Goal: Task Accomplishment & Management: Manage account settings

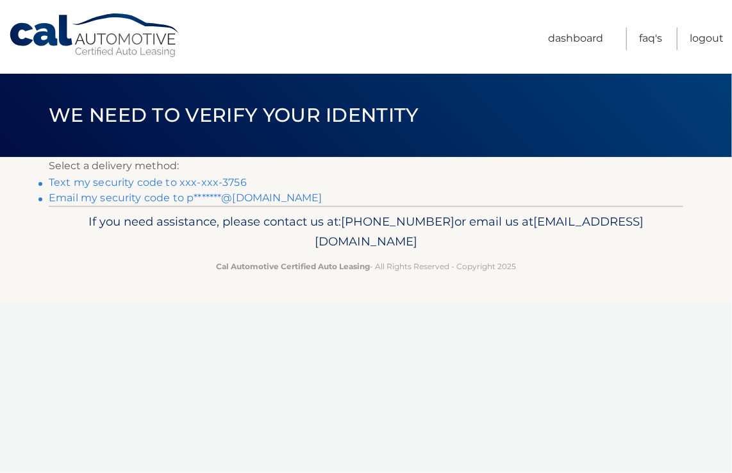
click at [187, 181] on link "Text my security code to xxx-xxx-3756" at bounding box center [148, 182] width 198 height 12
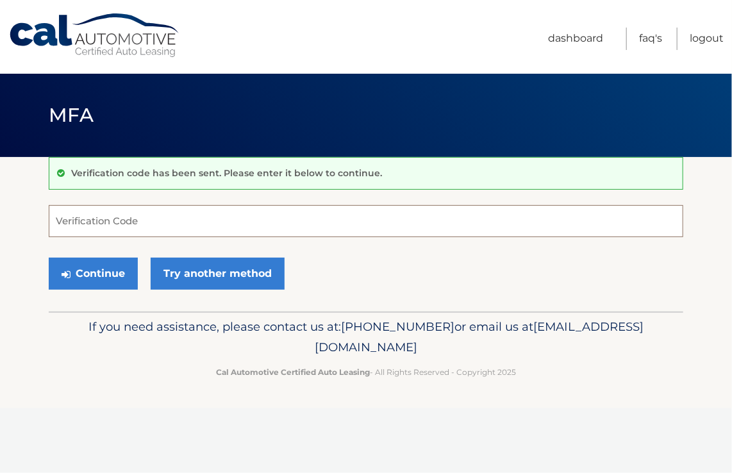
click at [146, 219] on input "Verification Code" at bounding box center [366, 221] width 635 height 32
click at [174, 228] on input "Verification Code" at bounding box center [366, 221] width 635 height 32
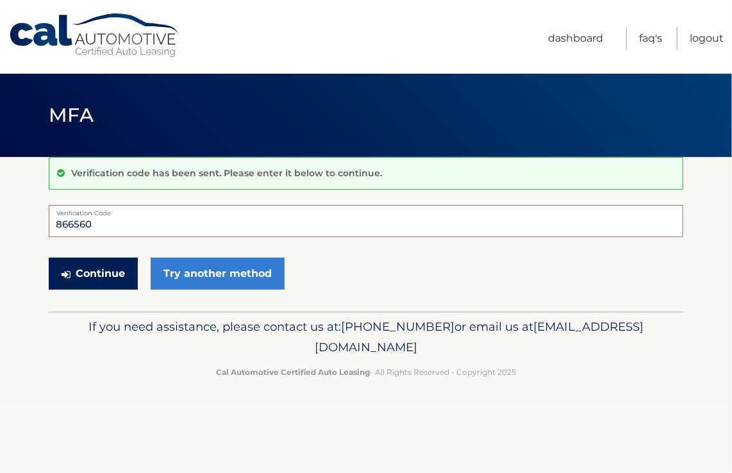
type input "866560"
click at [114, 280] on button "Continue" at bounding box center [93, 274] width 89 height 32
click at [117, 273] on button "Continue" at bounding box center [93, 274] width 89 height 32
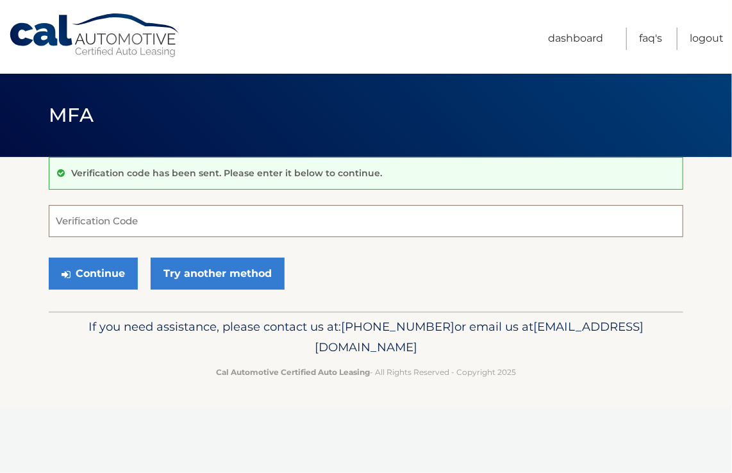
click at [167, 220] on input "Verification Code" at bounding box center [366, 221] width 635 height 32
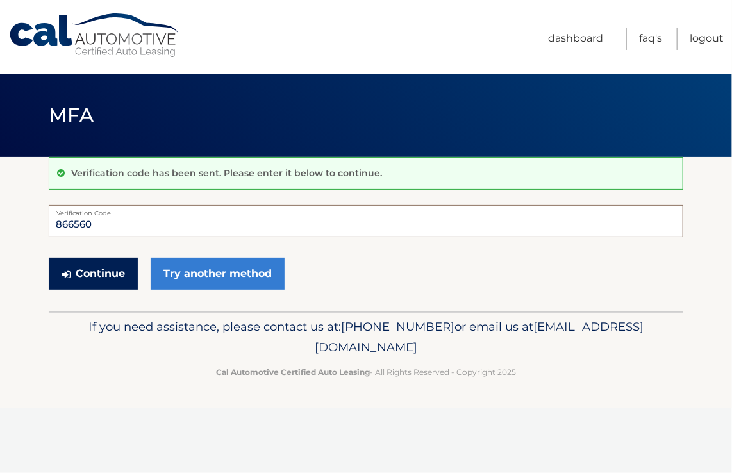
type input "866560"
click at [101, 274] on button "Continue" at bounding box center [93, 274] width 89 height 32
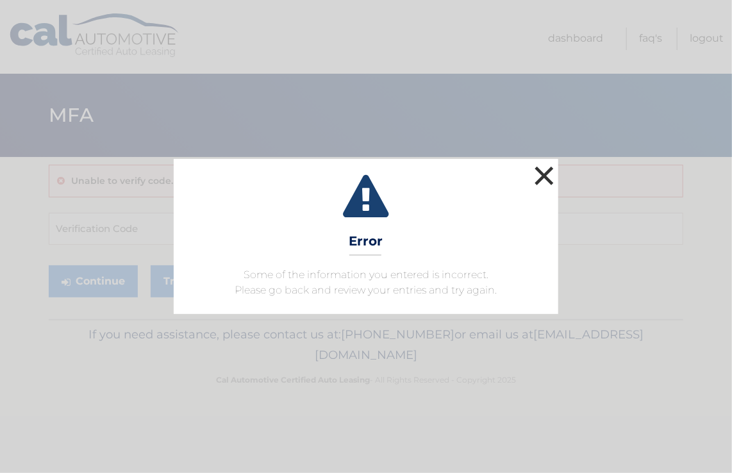
click at [541, 178] on button "×" at bounding box center [544, 176] width 26 height 26
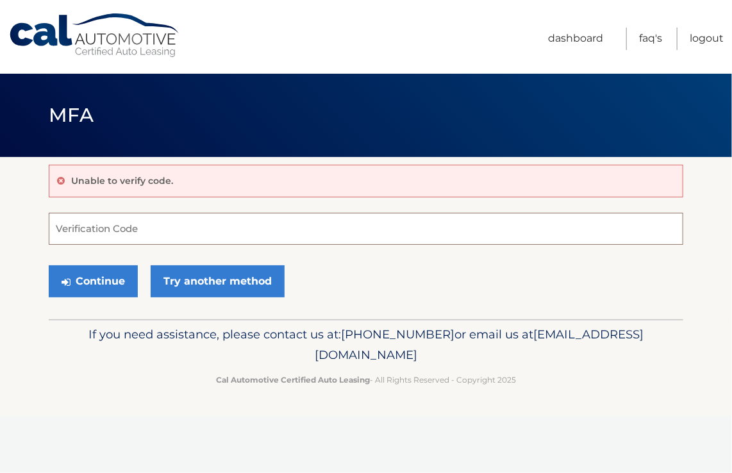
click at [95, 232] on input "Verification Code" at bounding box center [366, 229] width 635 height 32
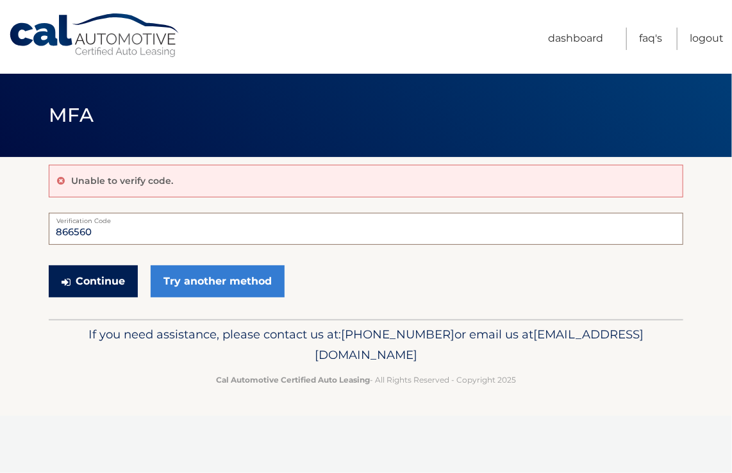
type input "866560"
click at [94, 278] on button "Continue" at bounding box center [93, 281] width 89 height 32
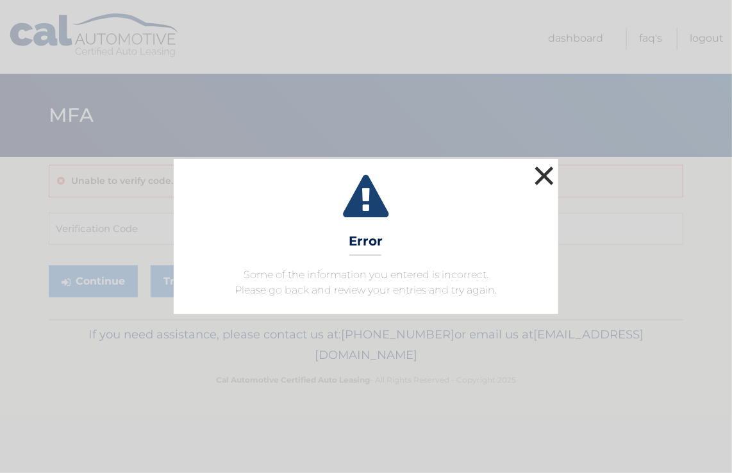
click at [544, 171] on button "×" at bounding box center [544, 176] width 26 height 26
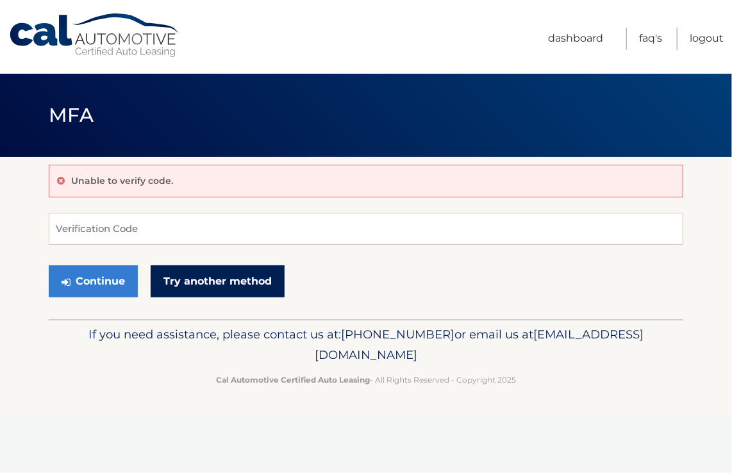
click at [215, 279] on link "Try another method" at bounding box center [218, 281] width 134 height 32
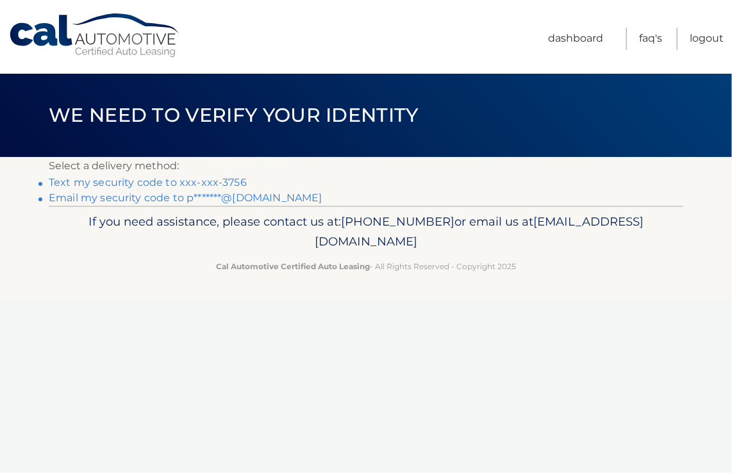
click at [134, 196] on link "Email my security code to p*******@[DOMAIN_NAME]" at bounding box center [186, 198] width 274 height 12
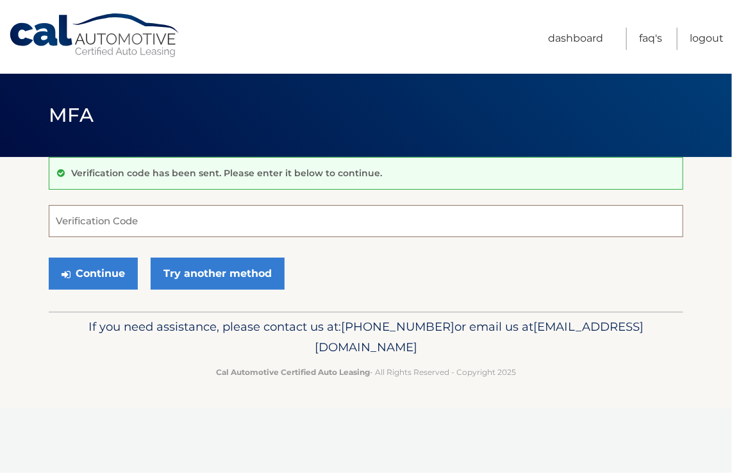
click at [123, 224] on input "Verification Code" at bounding box center [366, 221] width 635 height 32
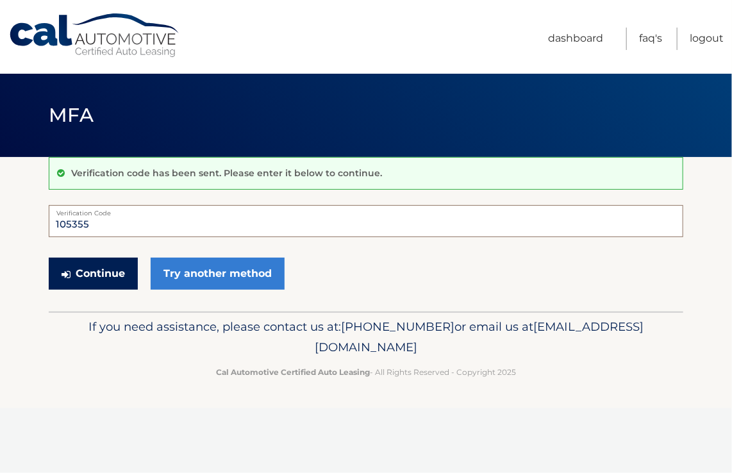
type input "105355"
click at [115, 275] on button "Continue" at bounding box center [93, 274] width 89 height 32
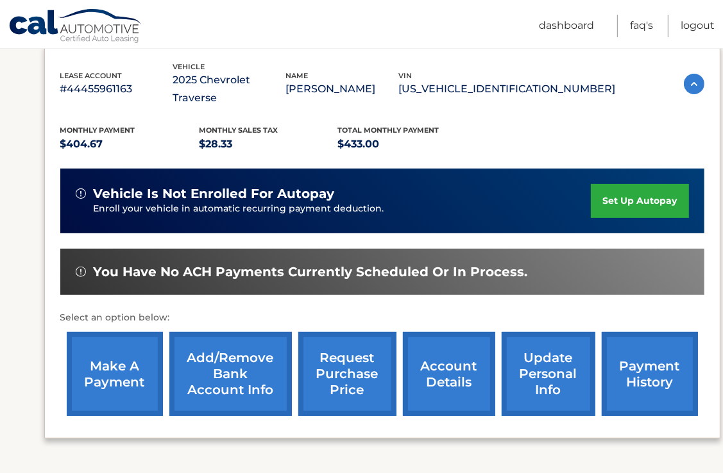
scroll to position [302, 0]
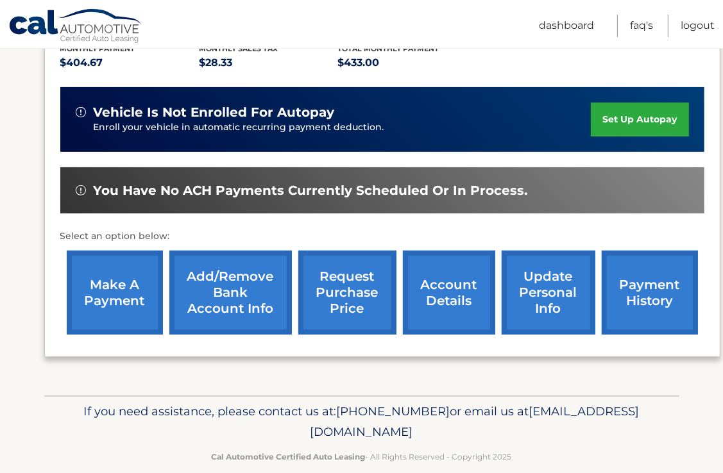
click at [246, 271] on link "Add/Remove bank account info" at bounding box center [230, 293] width 122 height 84
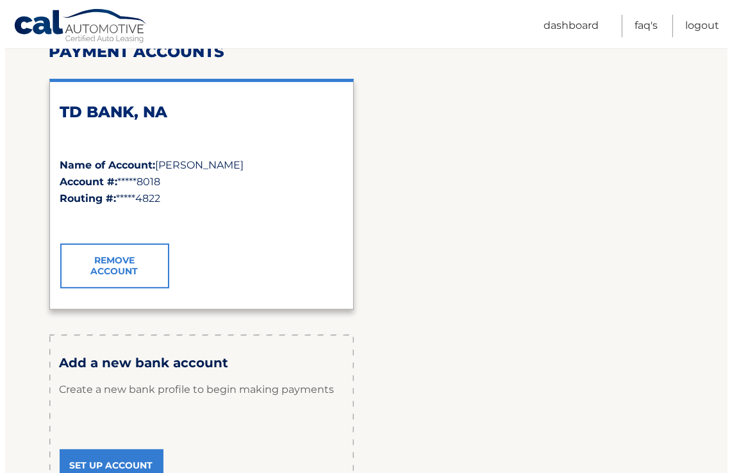
scroll to position [192, 0]
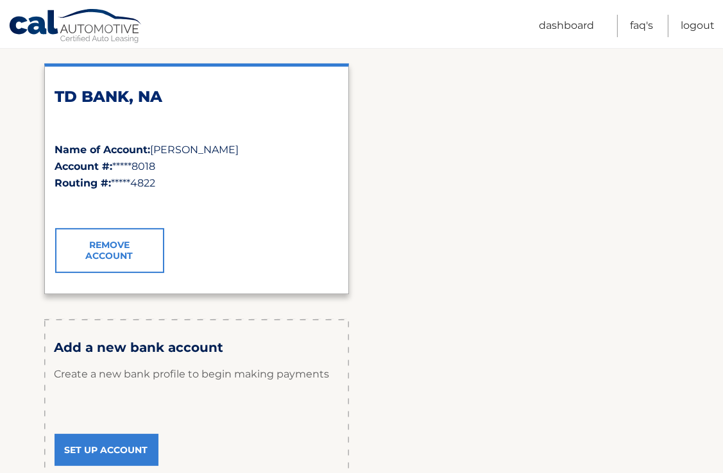
click at [110, 248] on link "Remove Account" at bounding box center [109, 250] width 109 height 45
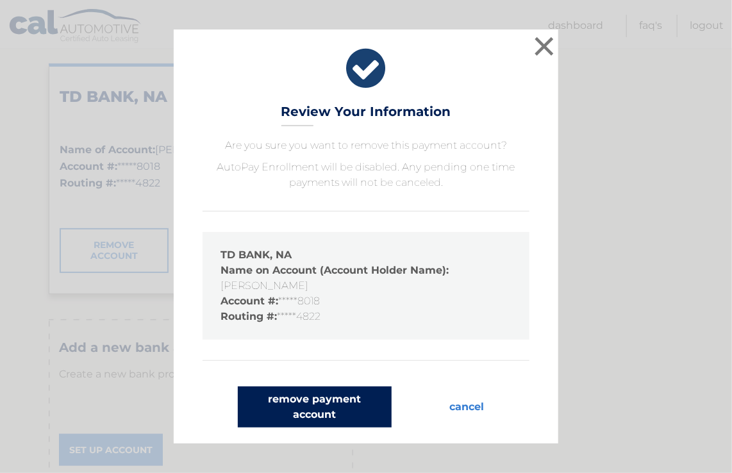
click at [310, 407] on button "remove payment account" at bounding box center [315, 407] width 154 height 41
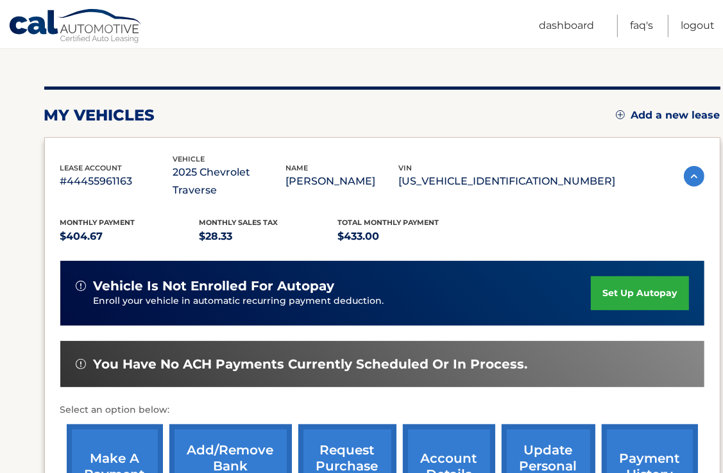
scroll to position [192, 0]
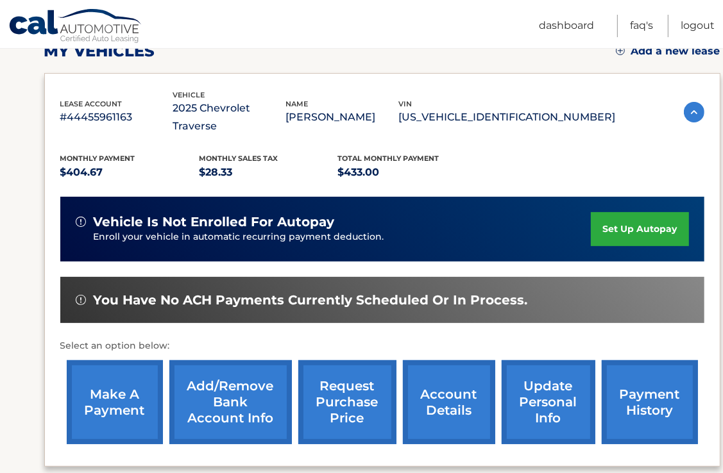
click at [231, 386] on link "Add/Remove bank account info" at bounding box center [230, 402] width 122 height 84
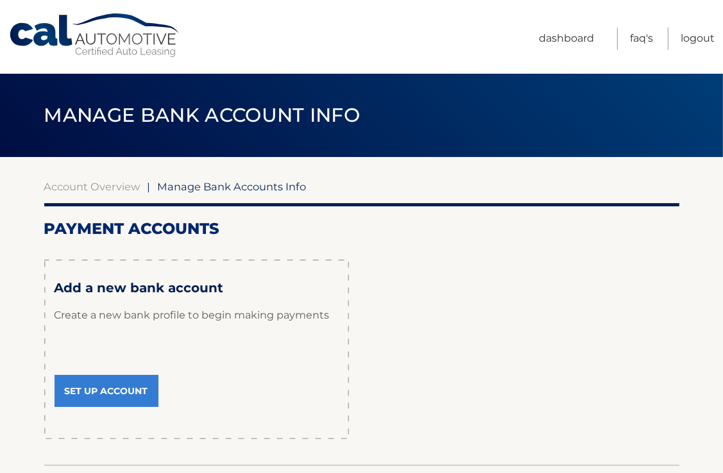
click at [133, 391] on link "Set Up Account" at bounding box center [106, 391] width 104 height 32
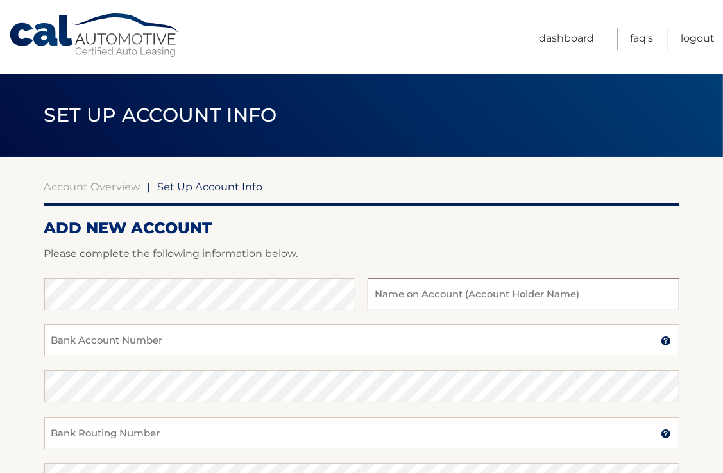
type input "[PERSON_NAME]"
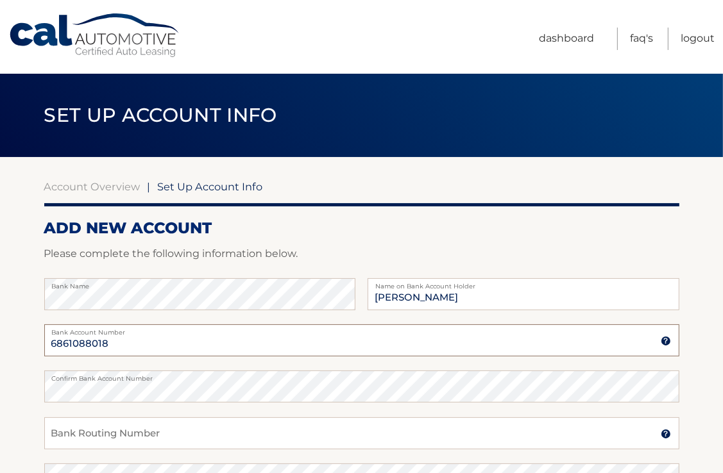
click at [150, 339] on input "6861088018" at bounding box center [361, 340] width 635 height 32
type input "6"
click at [166, 339] on input "Bank Account Number" at bounding box center [361, 340] width 635 height 32
type input "4450244565"
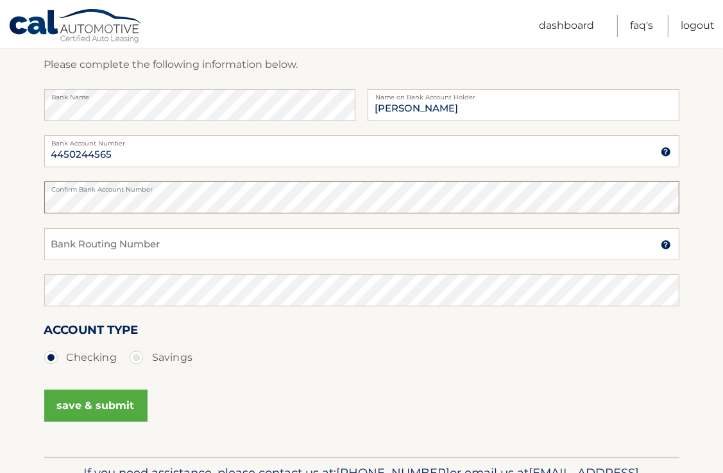
scroll to position [192, 0]
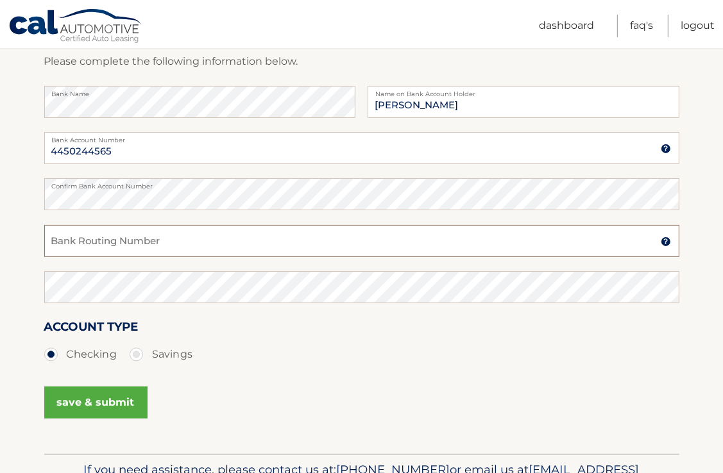
click at [177, 244] on input "Bank Routing Number" at bounding box center [361, 241] width 635 height 32
type input "067014822"
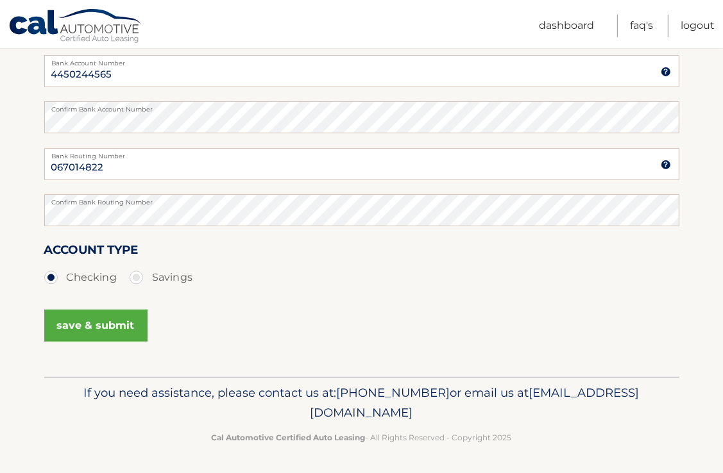
click at [105, 323] on button "save & submit" at bounding box center [95, 326] width 103 height 32
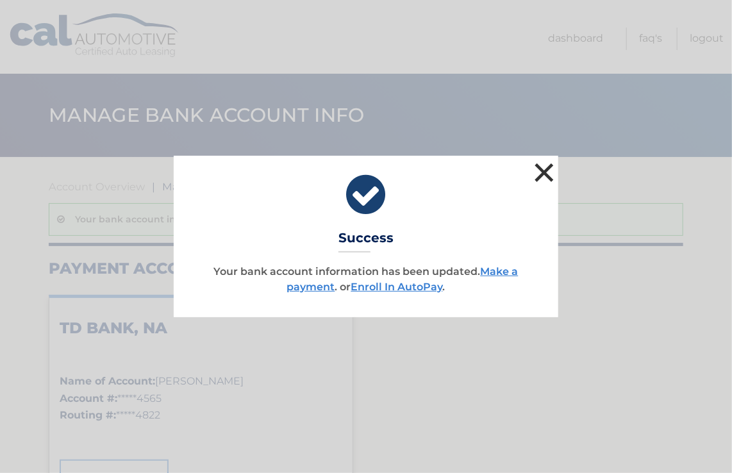
click at [549, 178] on button "×" at bounding box center [544, 173] width 26 height 26
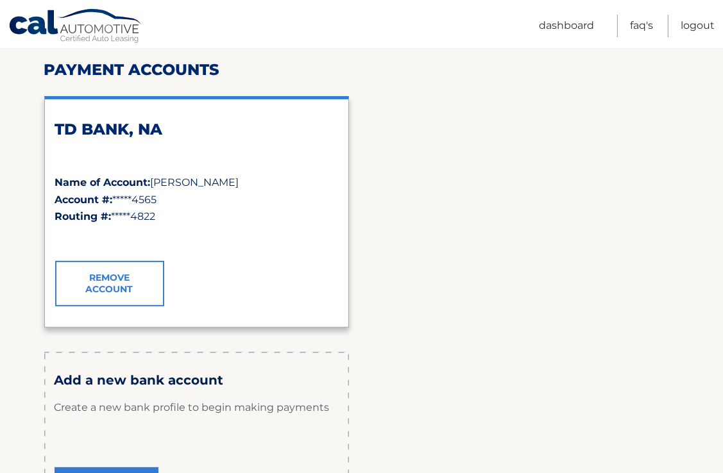
scroll to position [256, 0]
